Goal: Communication & Community: Ask a question

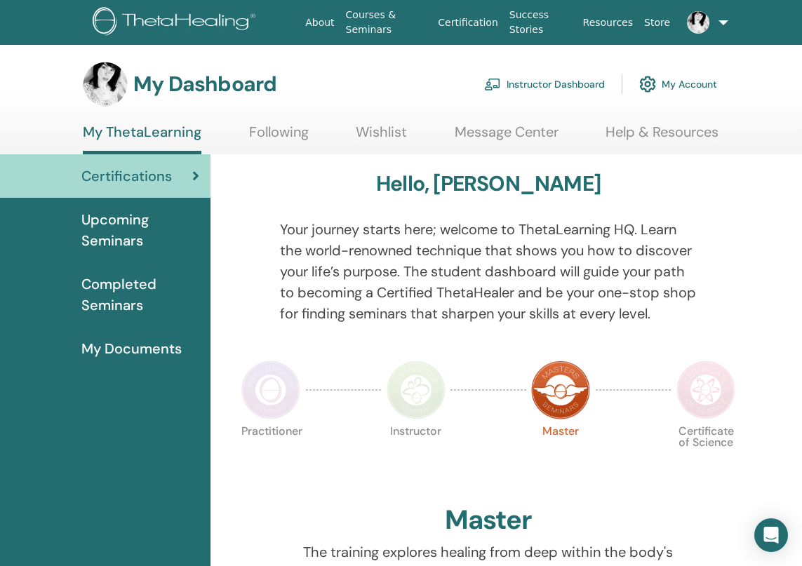
click at [696, 16] on img at bounding box center [698, 22] width 22 height 22
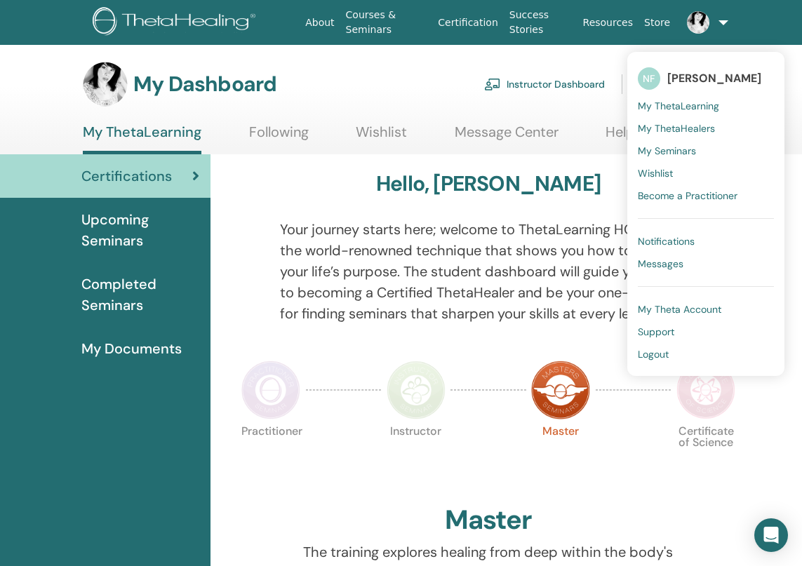
click at [641, 262] on span "Messages" at bounding box center [661, 264] width 46 height 13
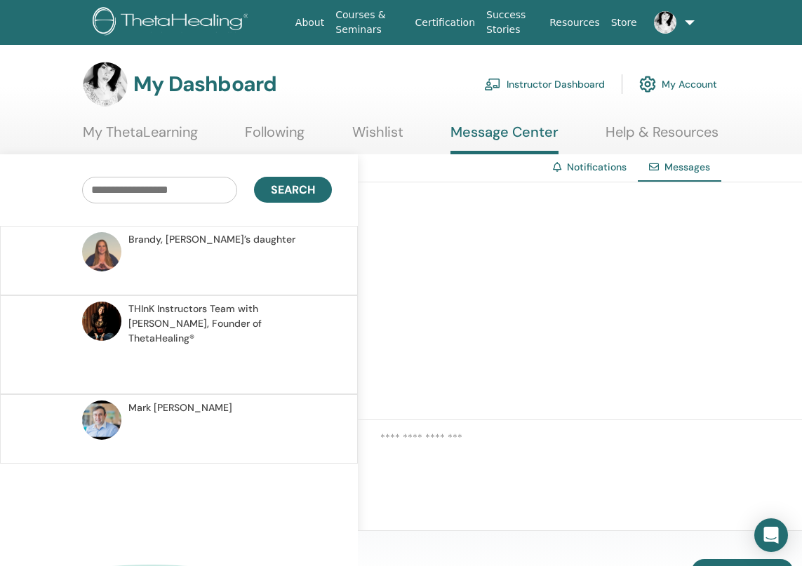
click at [141, 244] on span "Brandy, Vianna’s daughter" at bounding box center [211, 239] width 167 height 15
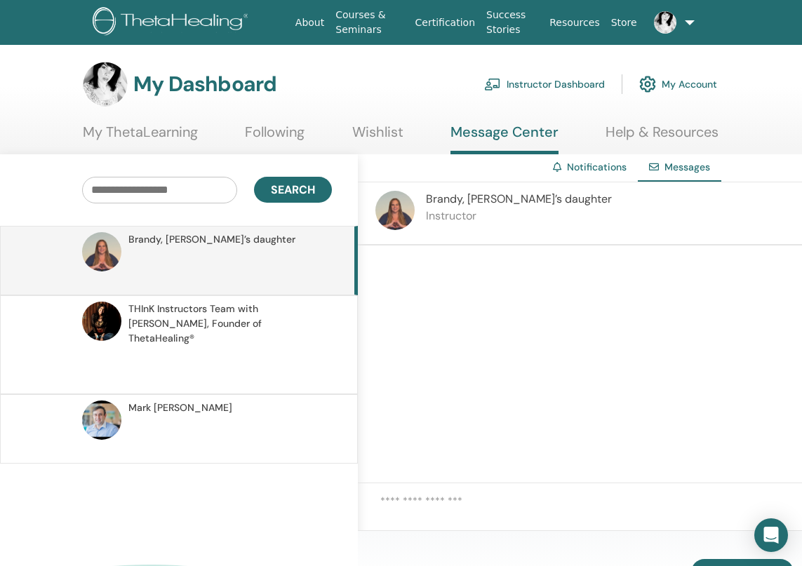
click at [242, 21] on img at bounding box center [173, 23] width 161 height 32
